Goal: Navigation & Orientation: Find specific page/section

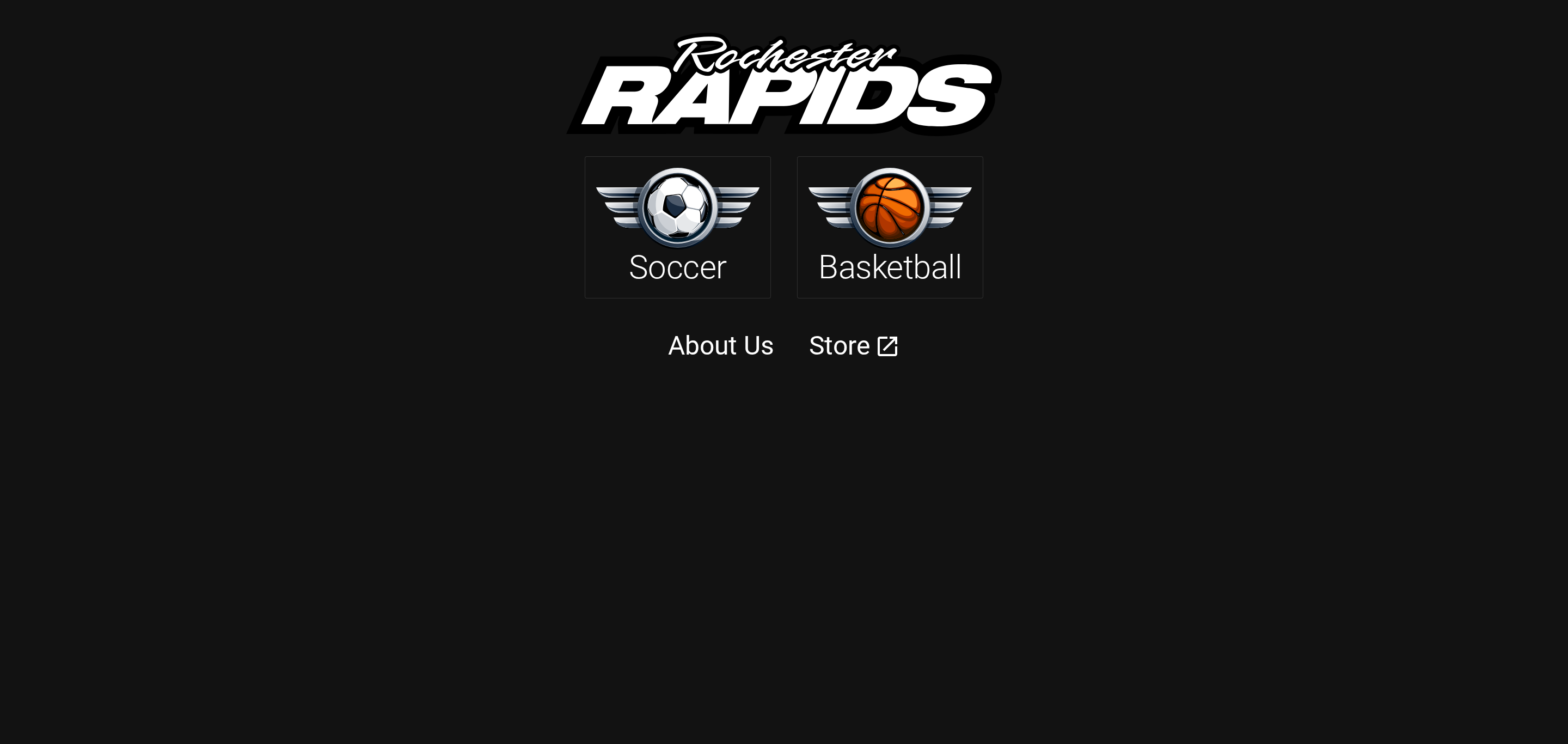
click at [892, 270] on h2 "Basketball" at bounding box center [889, 267] width 143 height 39
